Goal: Information Seeking & Learning: Learn about a topic

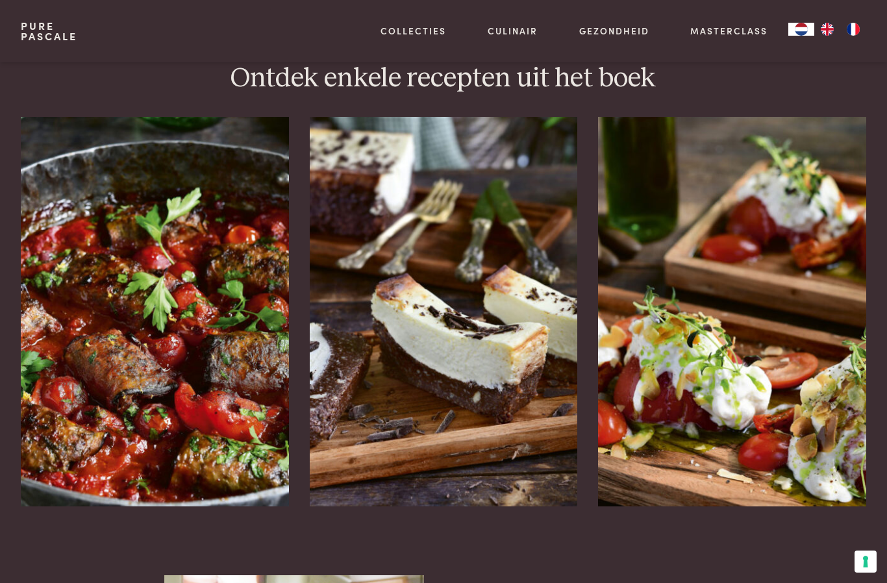
scroll to position [1627, 0]
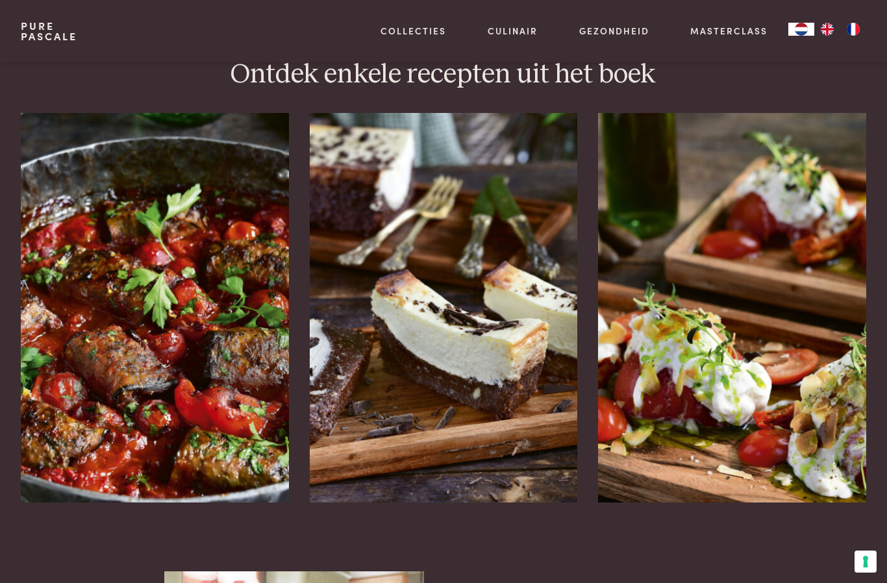
click at [333, 411] on img at bounding box center [444, 307] width 268 height 389
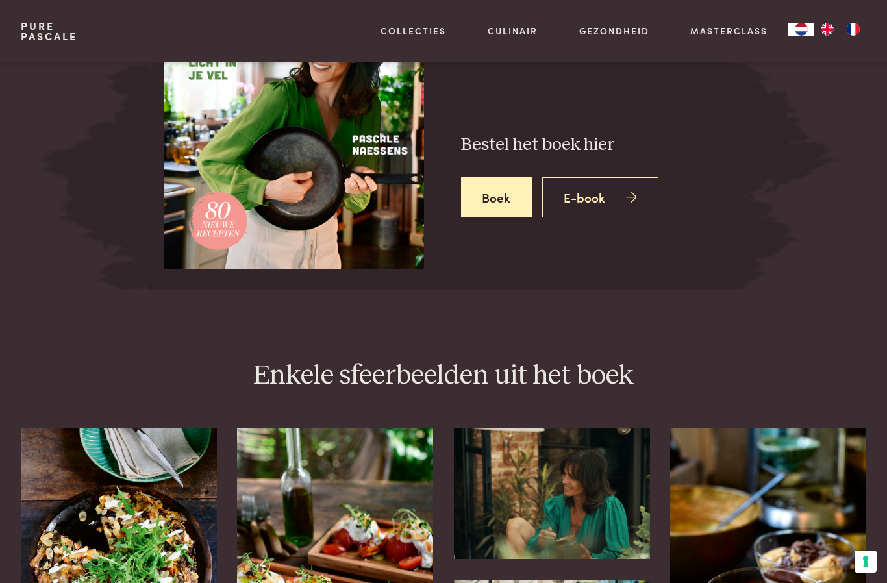
scroll to position [2266, 0]
click at [330, 519] on img at bounding box center [335, 574] width 196 height 293
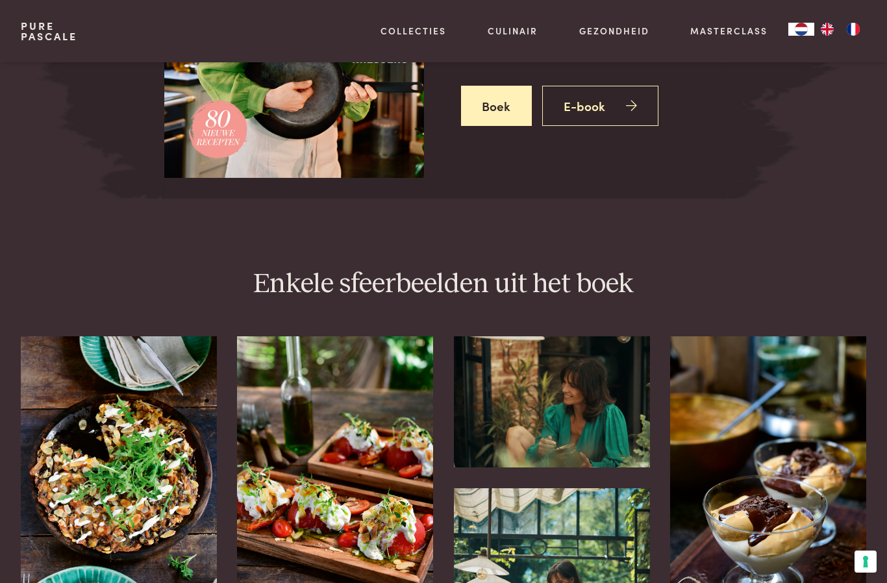
scroll to position [2371, 0]
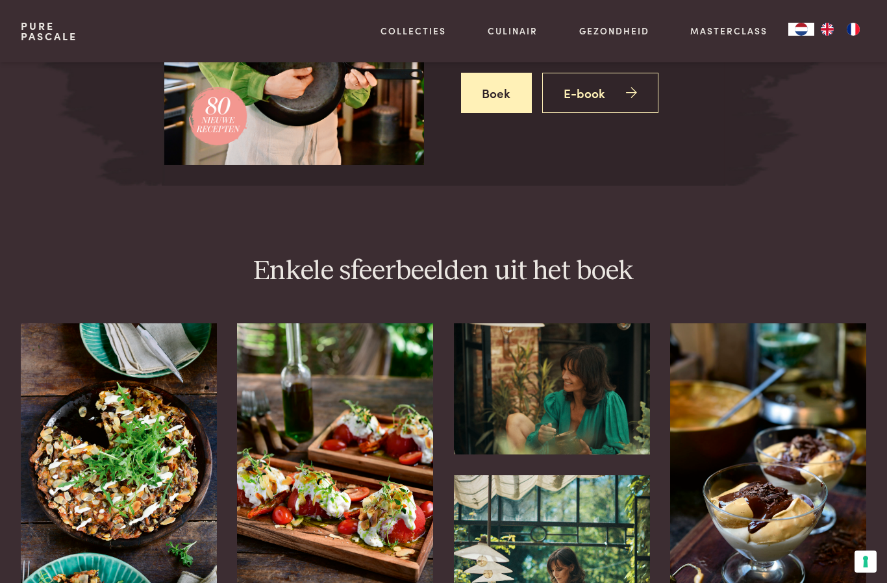
click at [375, 465] on img at bounding box center [335, 469] width 196 height 293
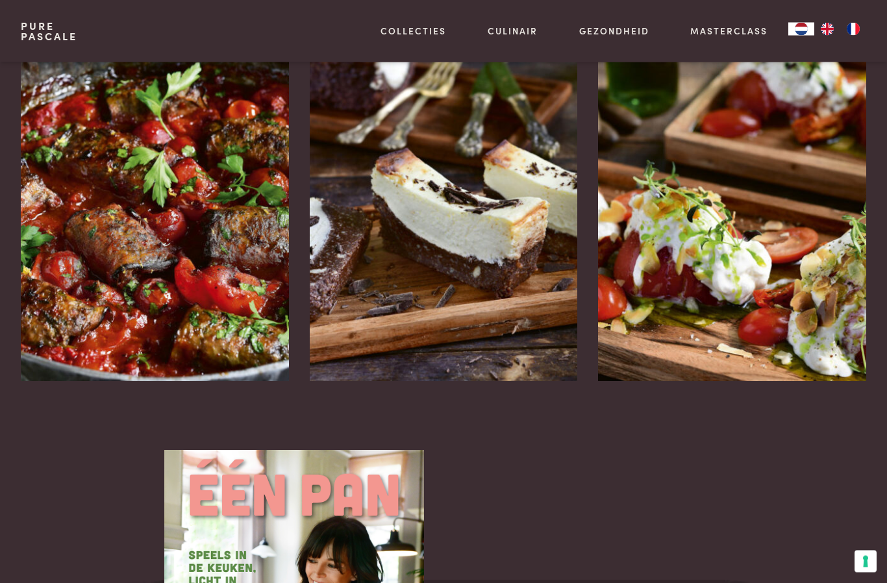
scroll to position [1740, 0]
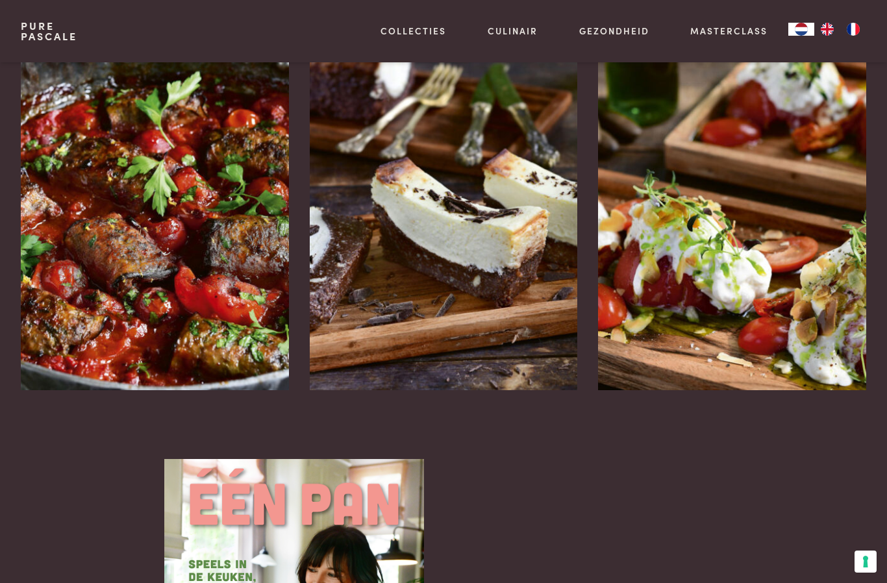
click at [206, 269] on img at bounding box center [155, 195] width 268 height 389
click at [205, 282] on img at bounding box center [155, 195] width 268 height 389
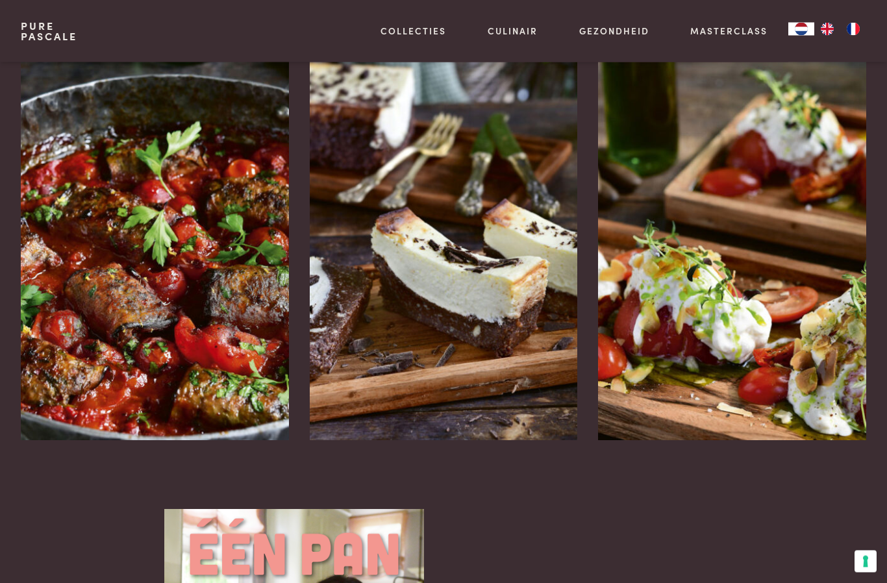
scroll to position [1684, 0]
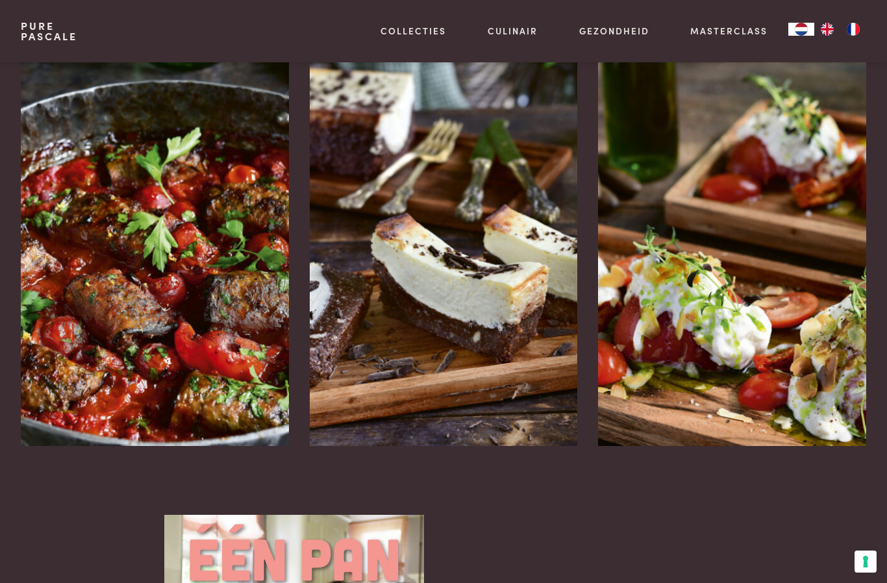
click at [762, 286] on img at bounding box center [732, 250] width 268 height 389
click at [747, 278] on img at bounding box center [732, 250] width 268 height 389
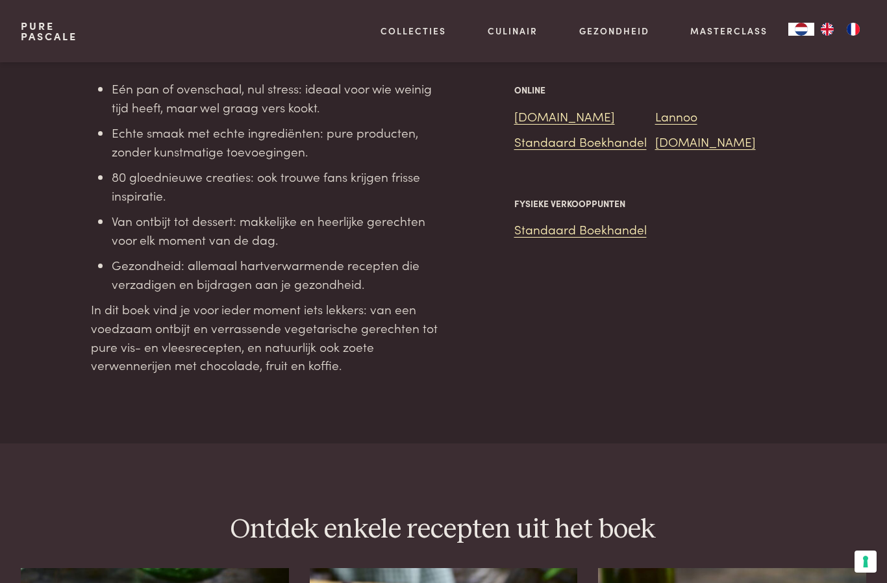
scroll to position [1171, 0]
click at [584, 225] on link "Standaard Boekhandel" at bounding box center [580, 230] width 132 height 18
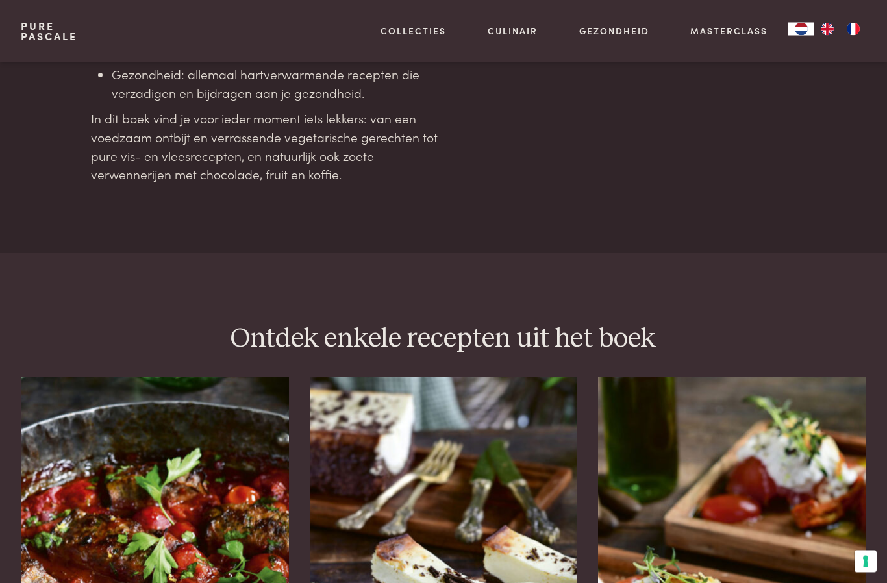
scroll to position [1363, 0]
